Goal: Navigation & Orientation: Find specific page/section

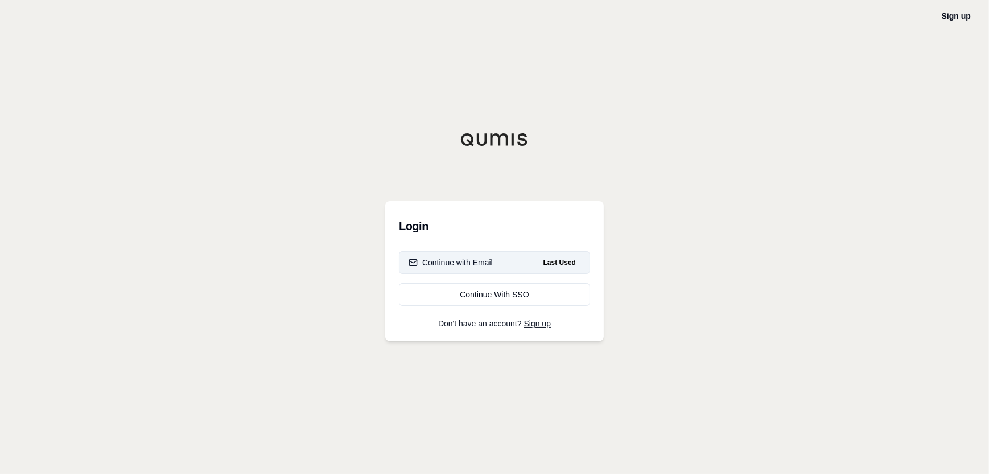
click at [485, 263] on div "Continue with Email" at bounding box center [451, 262] width 84 height 11
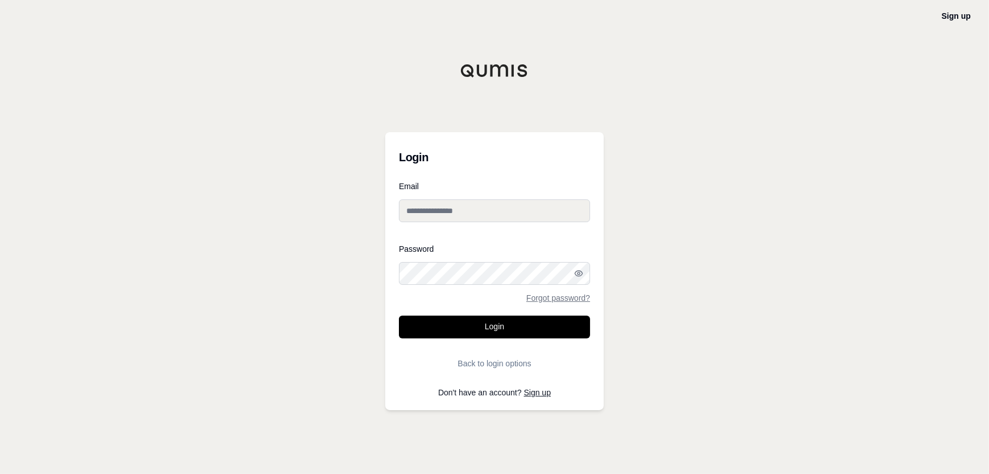
type input "**********"
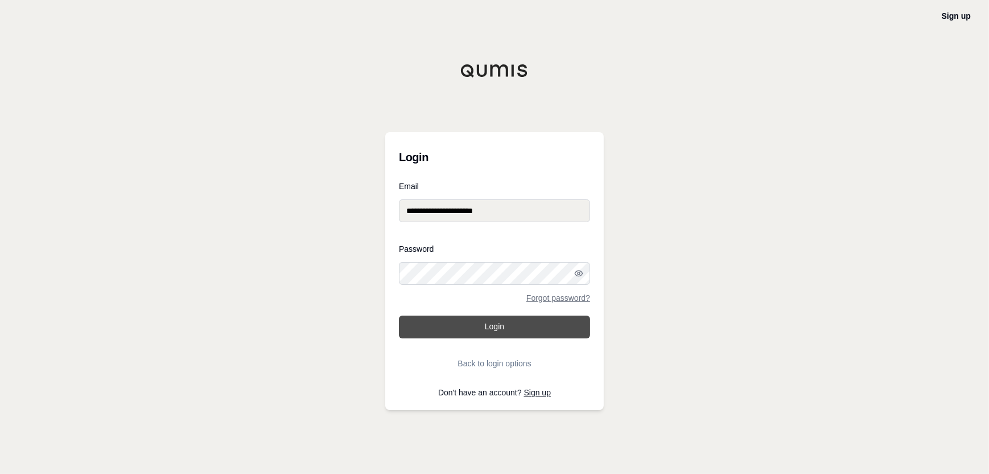
click at [496, 328] on button "Login" at bounding box center [494, 326] width 191 height 23
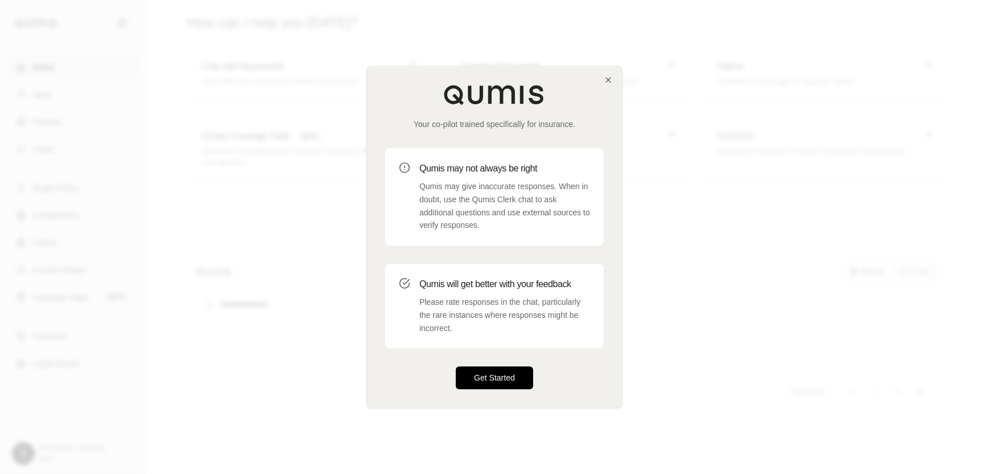
click at [493, 375] on button "Get Started" at bounding box center [494, 378] width 77 height 23
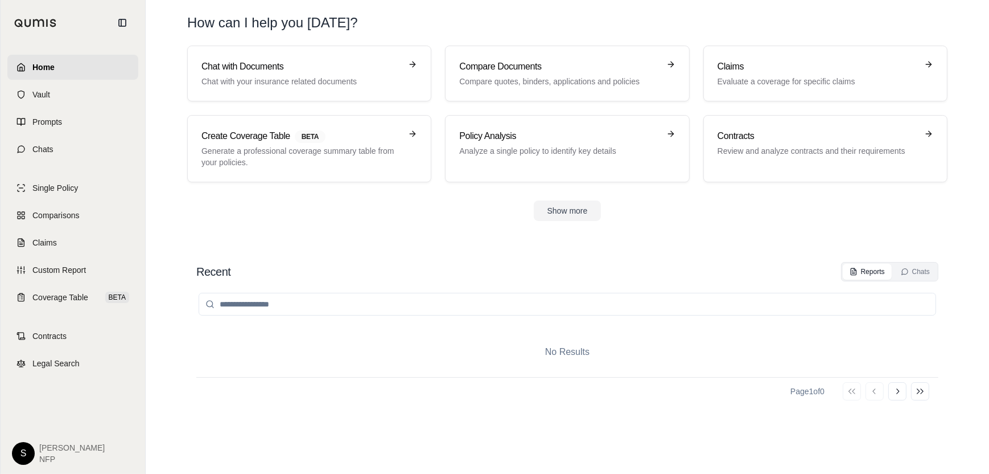
click at [384, 303] on input "search" at bounding box center [568, 304] width 738 height 23
click at [48, 90] on span "Vault" at bounding box center [41, 94] width 18 height 11
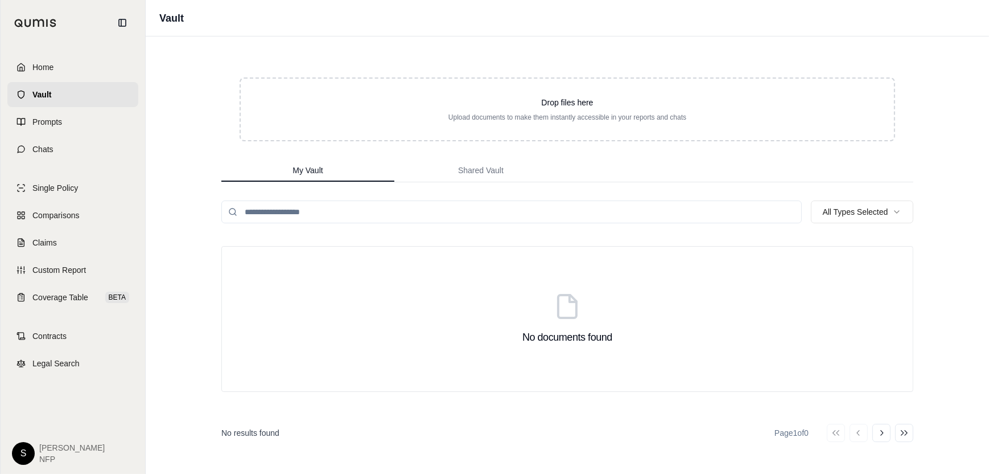
click at [345, 217] on input "search" at bounding box center [511, 211] width 581 height 23
click at [344, 217] on input "search" at bounding box center [511, 211] width 581 height 23
click at [325, 209] on input "search" at bounding box center [511, 211] width 581 height 23
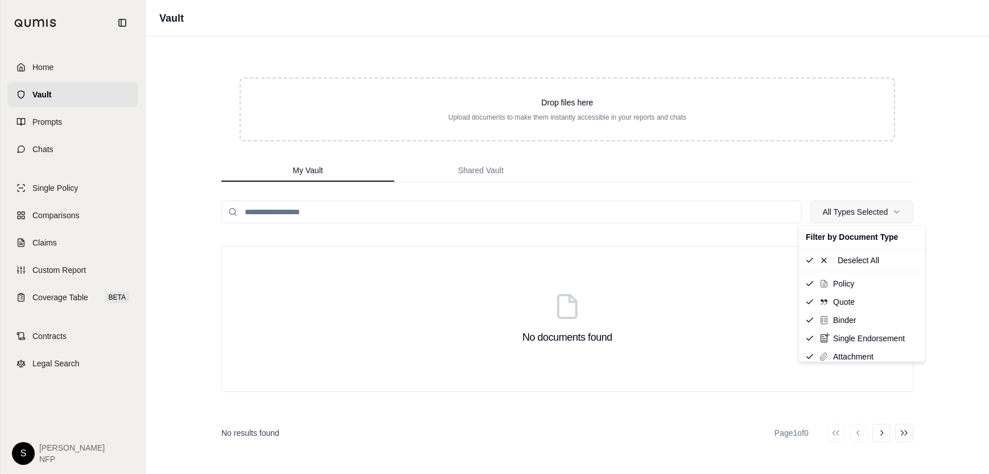
click at [891, 216] on html "Home Vault Prompts Chats Single Policy Comparisons Claims Custom Report Coverag…" at bounding box center [494, 237] width 989 height 474
click at [846, 283] on span "Policy" at bounding box center [843, 283] width 21 height 11
click at [55, 447] on html "Home Vault Prompts Chats Single Policy Comparisons Claims Custom Report Coverag…" at bounding box center [494, 237] width 989 height 474
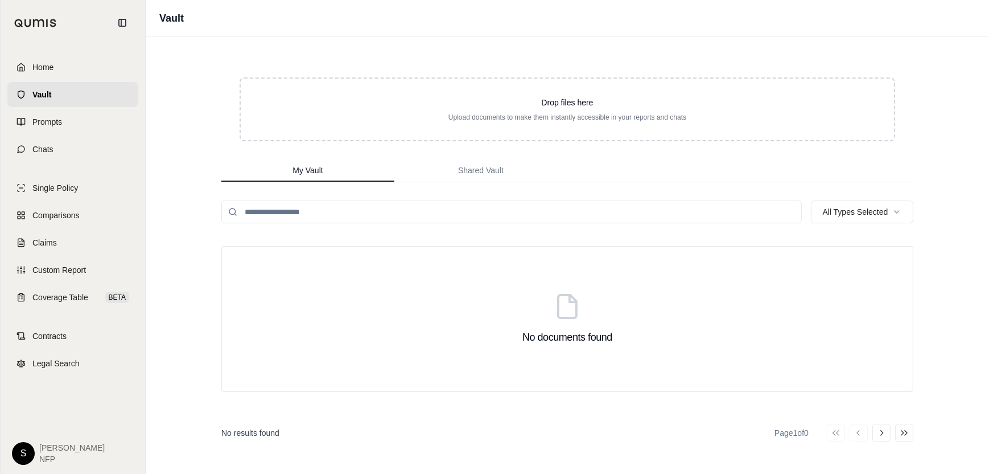
click at [29, 451] on html "Home Vault Prompts Chats Single Policy Comparisons Claims Custom Report Coverag…" at bounding box center [494, 237] width 989 height 474
click at [42, 384] on link "Settings" at bounding box center [50, 386] width 94 height 18
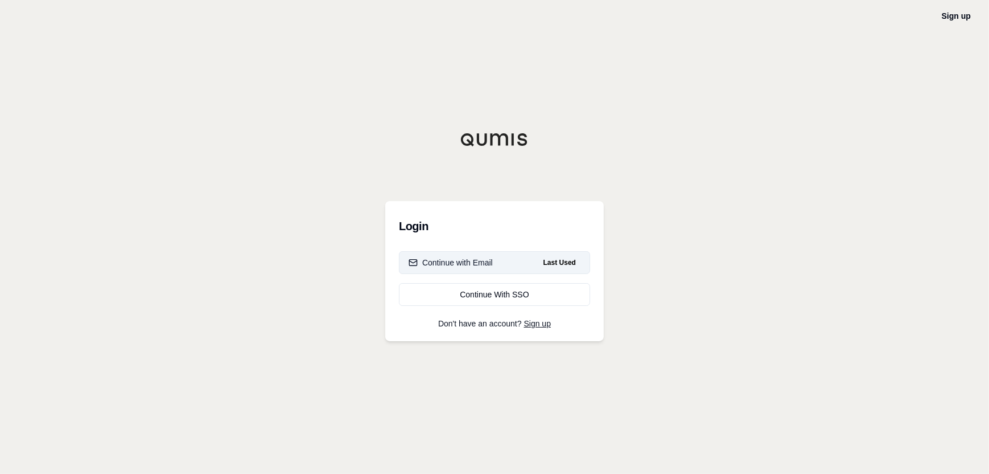
click at [487, 260] on div "Continue with Email" at bounding box center [451, 262] width 84 height 11
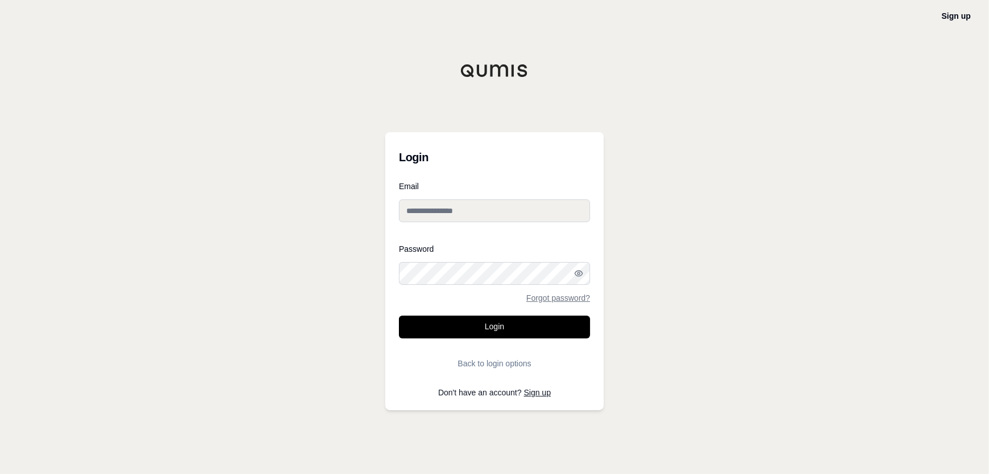
type input "**********"
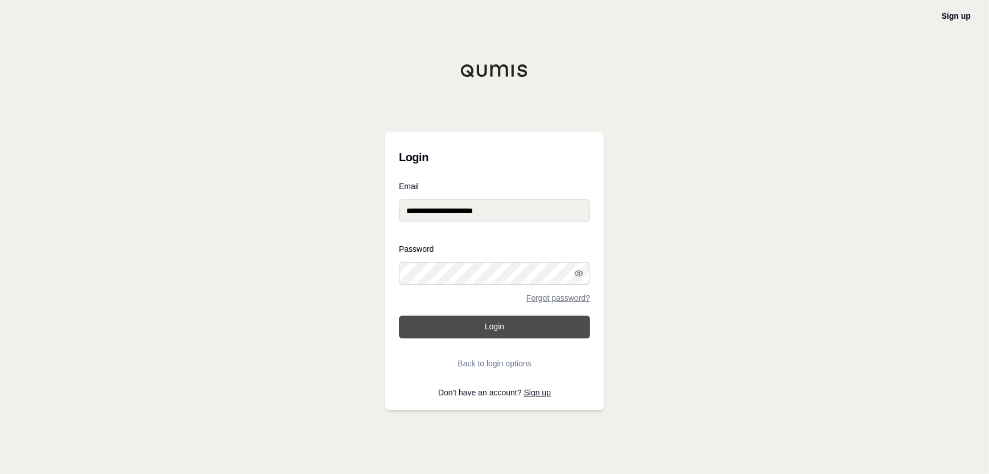
click at [487, 320] on button "Login" at bounding box center [494, 326] width 191 height 23
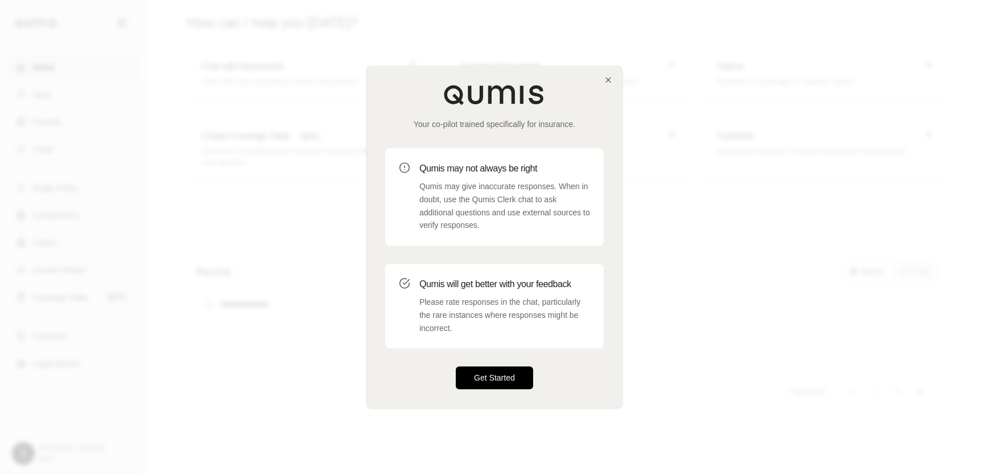
click at [487, 381] on button "Get Started" at bounding box center [494, 378] width 77 height 23
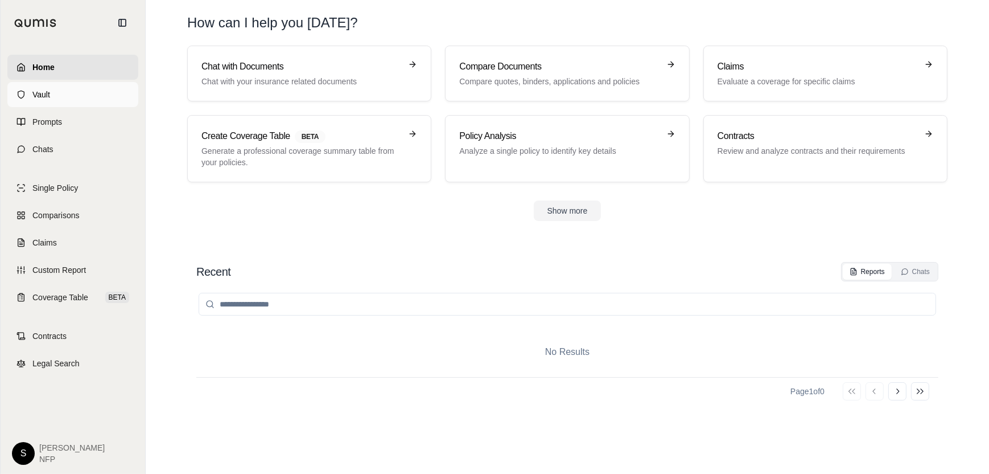
click at [36, 91] on span "Vault" at bounding box center [41, 94] width 18 height 11
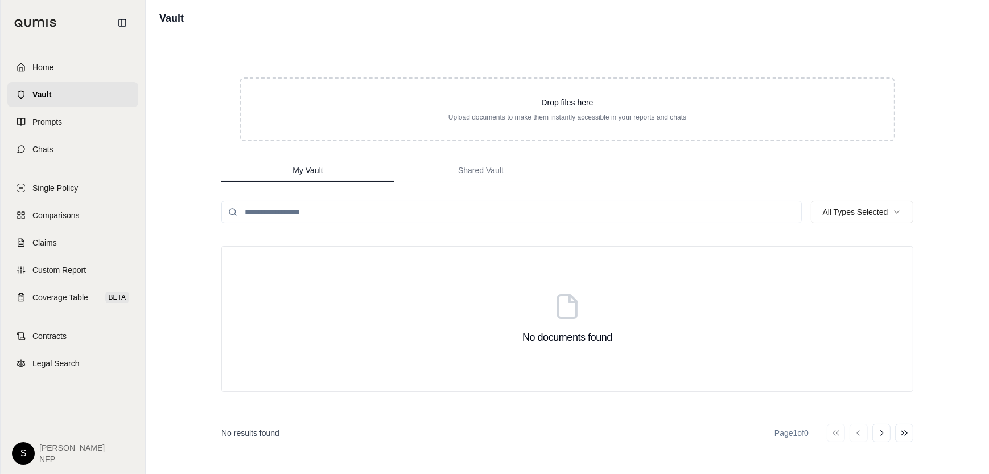
click at [322, 207] on input "search" at bounding box center [511, 211] width 581 height 23
